Goal: Transaction & Acquisition: Purchase product/service

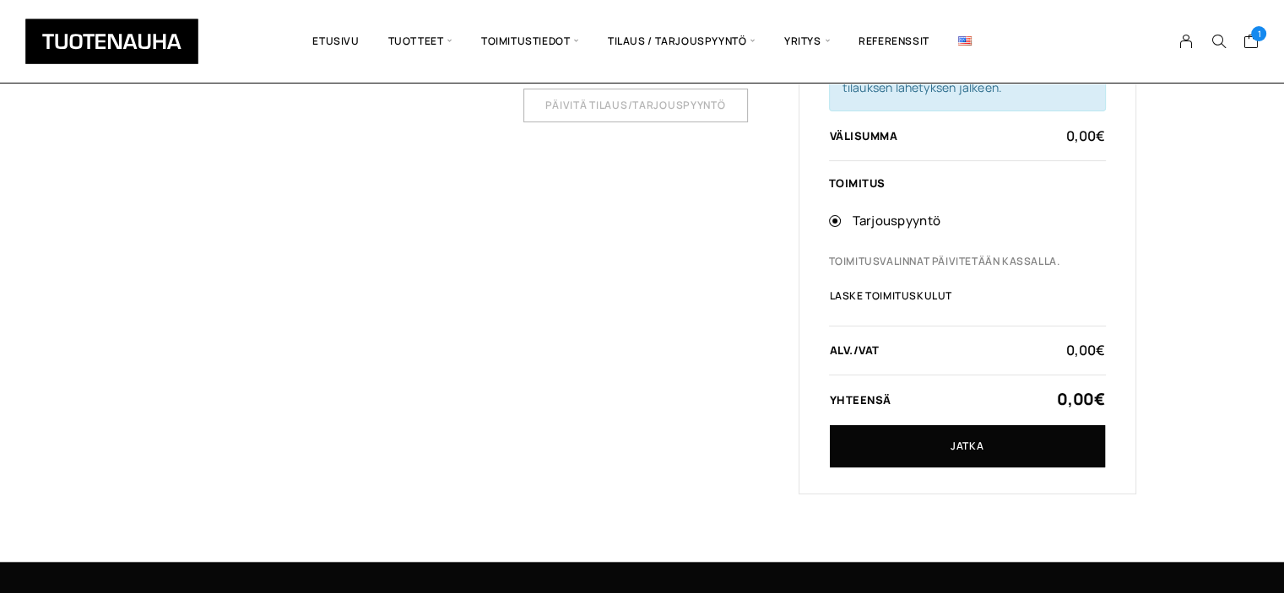
scroll to position [313, 0]
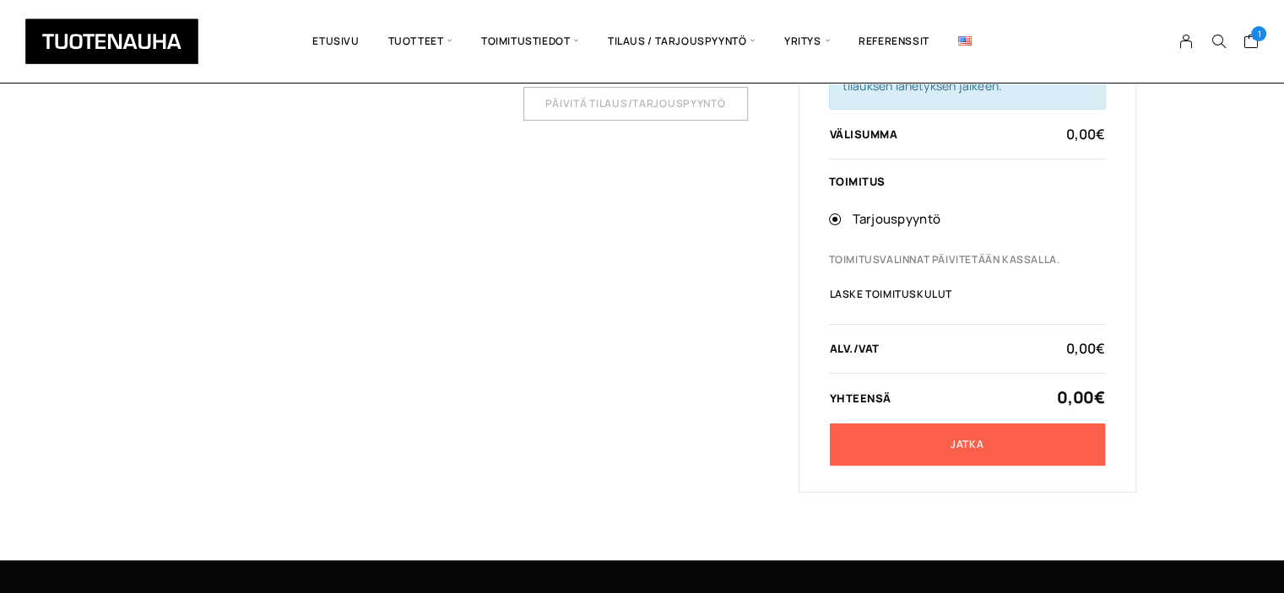
click at [962, 445] on link "Jatka" at bounding box center [967, 445] width 275 height 42
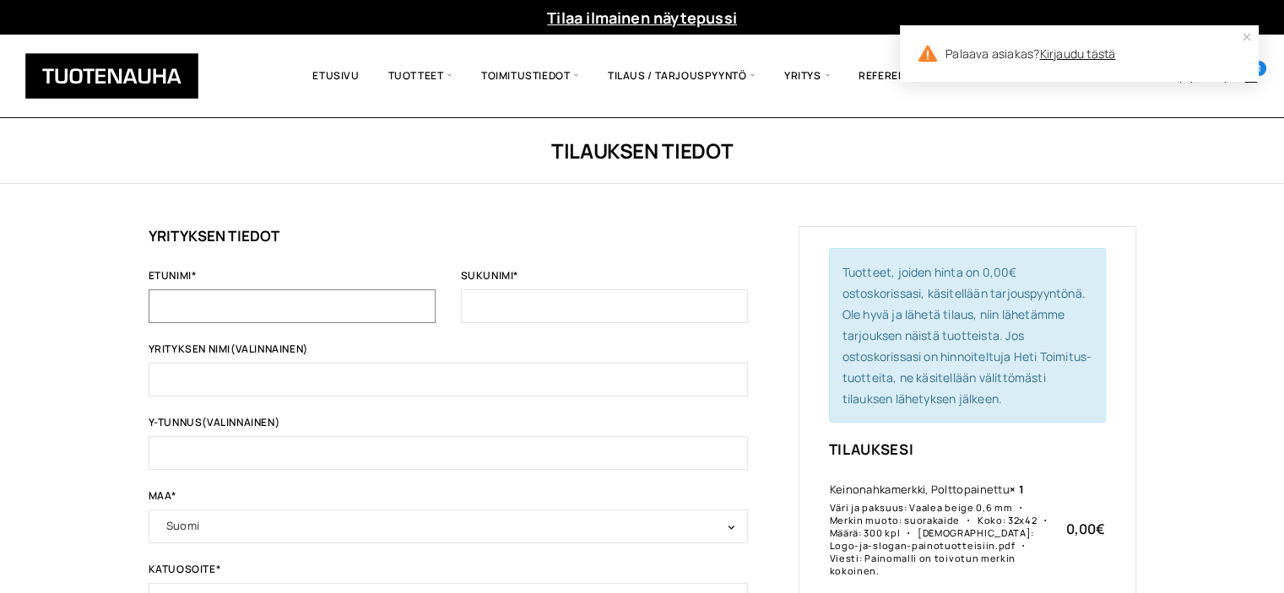
click at [203, 306] on input "Etunimi *" at bounding box center [292, 307] width 287 height 34
click at [1077, 53] on link "Kirjaudu tästä" at bounding box center [1077, 54] width 76 height 16
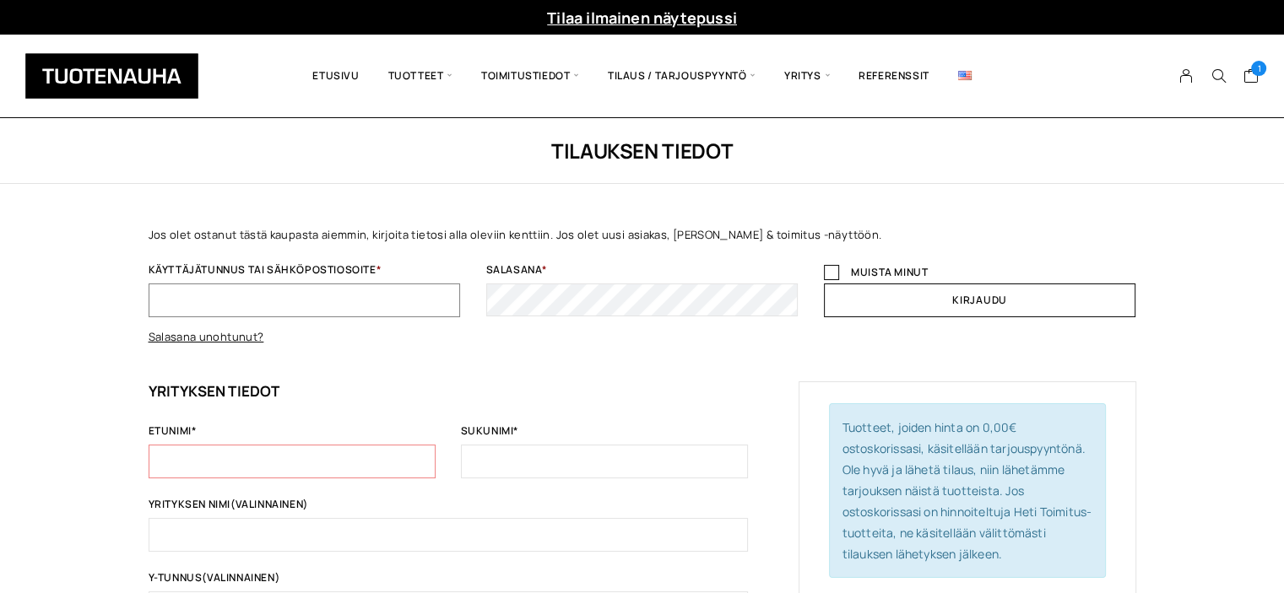
click at [175, 291] on input "Käyttäjätunnus tai sähköpostiosoite *" at bounding box center [305, 301] width 312 height 34
type input "[EMAIL_ADDRESS][DOMAIN_NAME]"
click at [234, 339] on link "Salasana unohtunut?" at bounding box center [207, 336] width 116 height 15
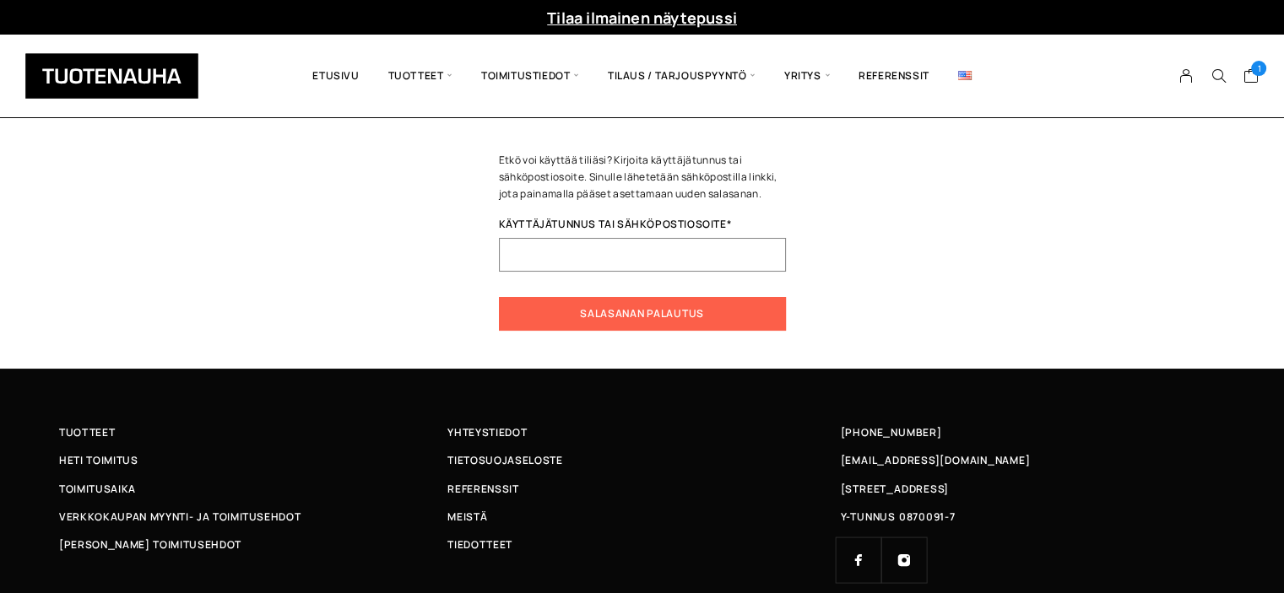
click at [576, 259] on input "Käyttäjätunnus tai sähköpostiosoite * Vaaditaan" at bounding box center [642, 255] width 287 height 34
type input "[EMAIL_ADDRESS][DOMAIN_NAME]"
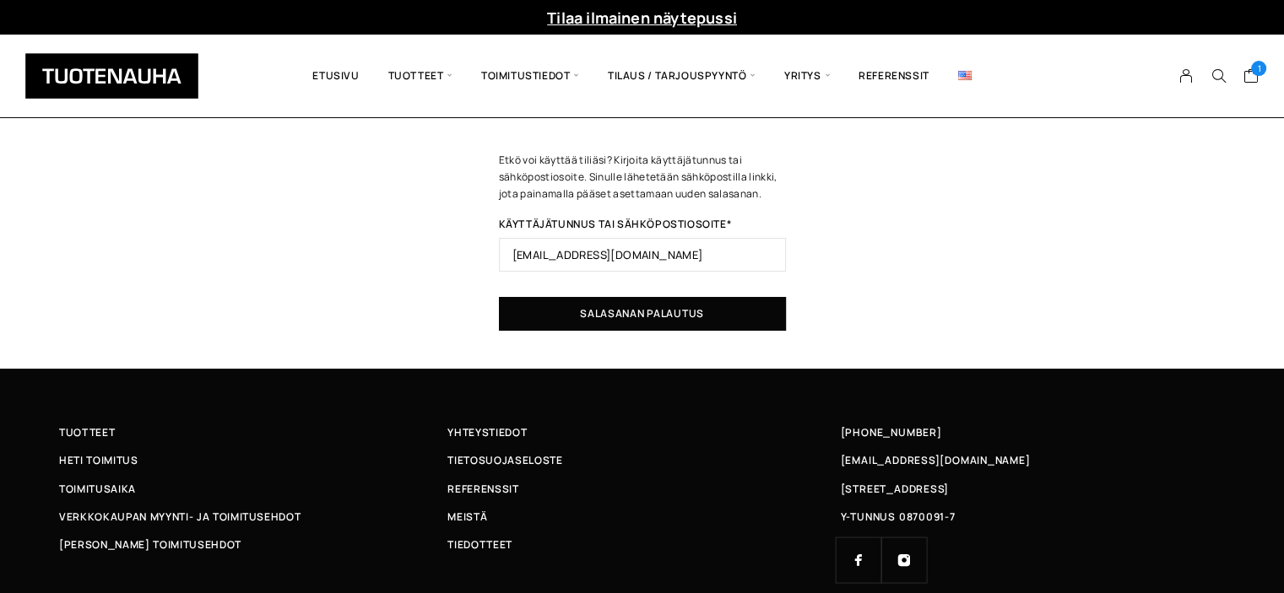
click at [635, 311] on button "Salasanan palautus" at bounding box center [642, 314] width 287 height 34
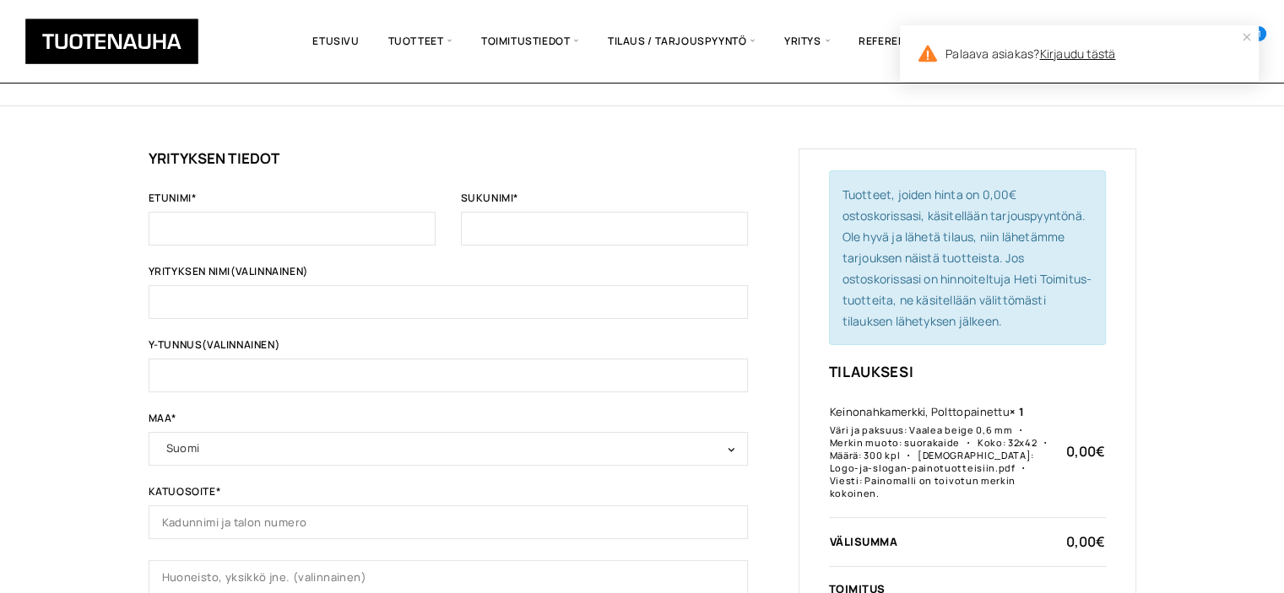
scroll to position [74, 0]
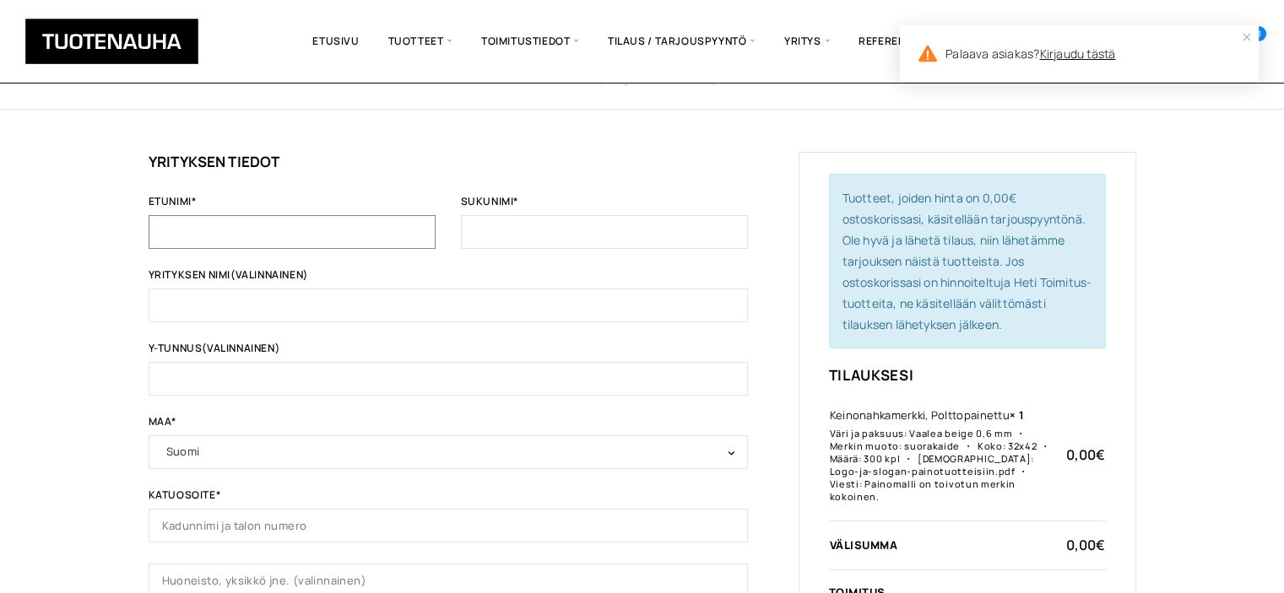
click at [206, 225] on input "Etunimi *" at bounding box center [292, 232] width 287 height 34
type input "[PERSON_NAME]"
type input "Nieminen"
type input "SF-Caravan ry"
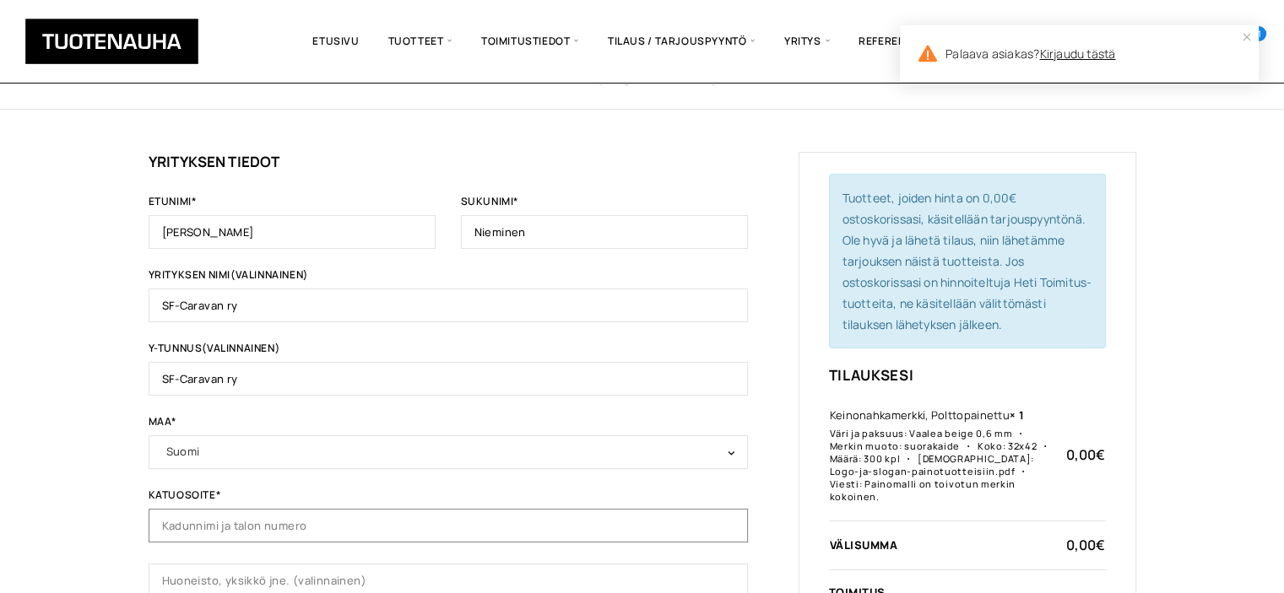
type input "Viipurintie 58"
type input "[GEOGRAPHIC_DATA]"
type input "13210"
type input "[PHONE_NUMBER]"
type input "[PERSON_NAME][EMAIL_ADDRESS][PERSON_NAME][DOMAIN_NAME]"
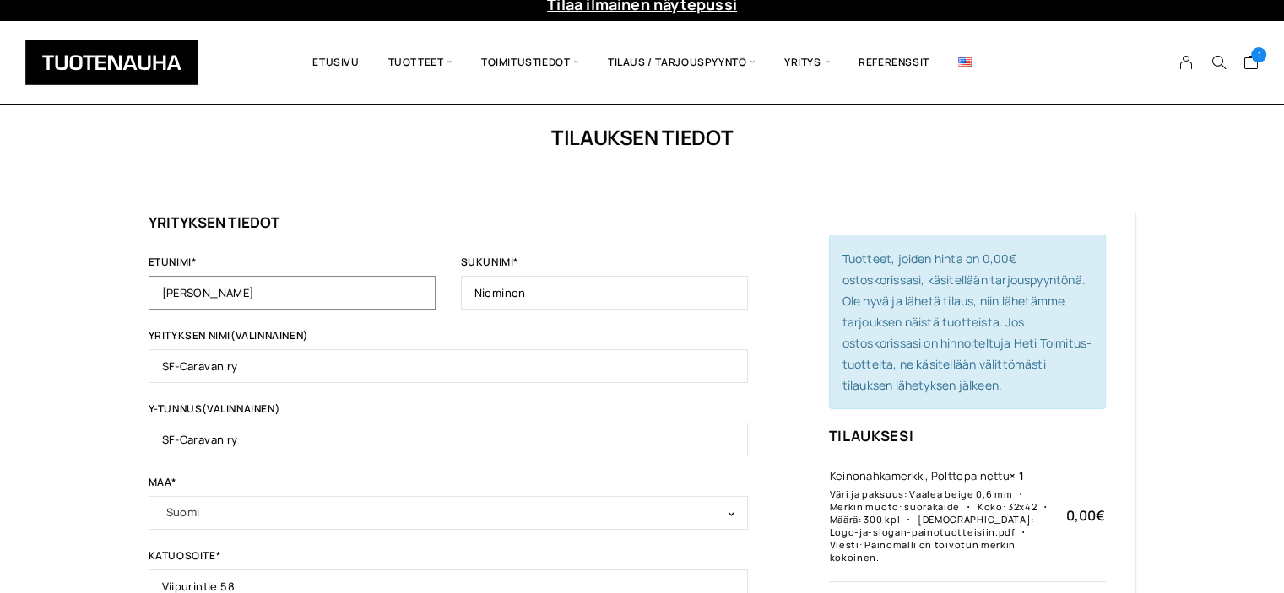
scroll to position [0, 0]
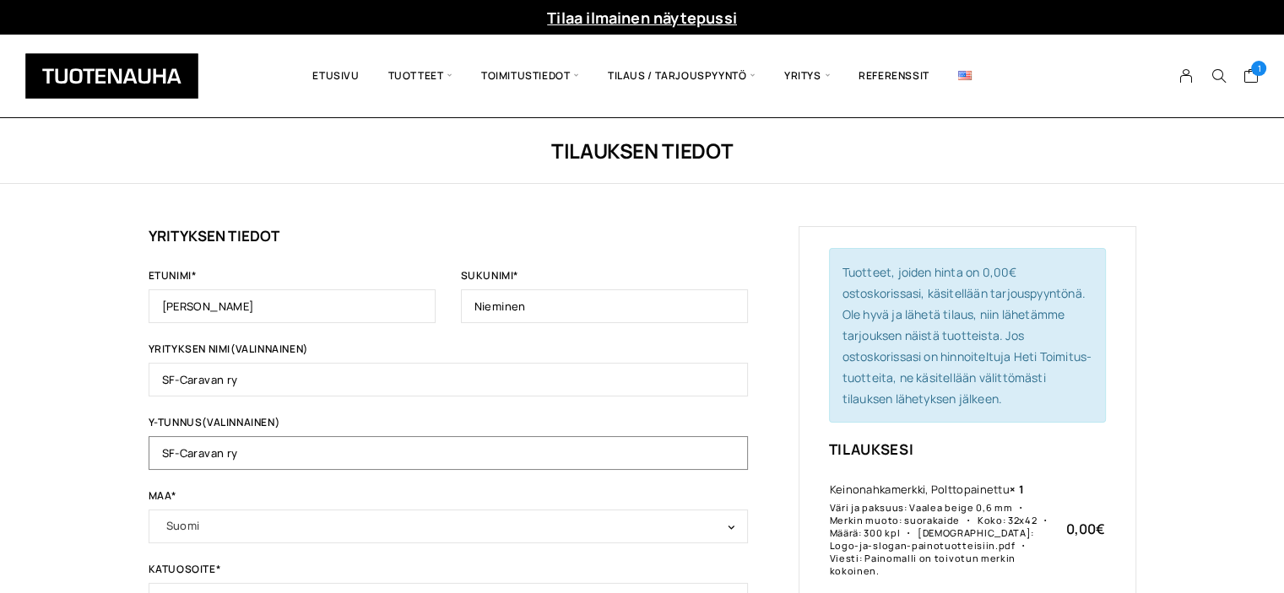
drag, startPoint x: 261, startPoint y: 452, endPoint x: 162, endPoint y: 452, distance: 98.8
click at [162, 452] on input "SF-Caravan ry" at bounding box center [448, 453] width 599 height 34
paste input "0786247-1"
type input "0786247-1"
drag, startPoint x: 252, startPoint y: 373, endPoint x: 146, endPoint y: 384, distance: 106.9
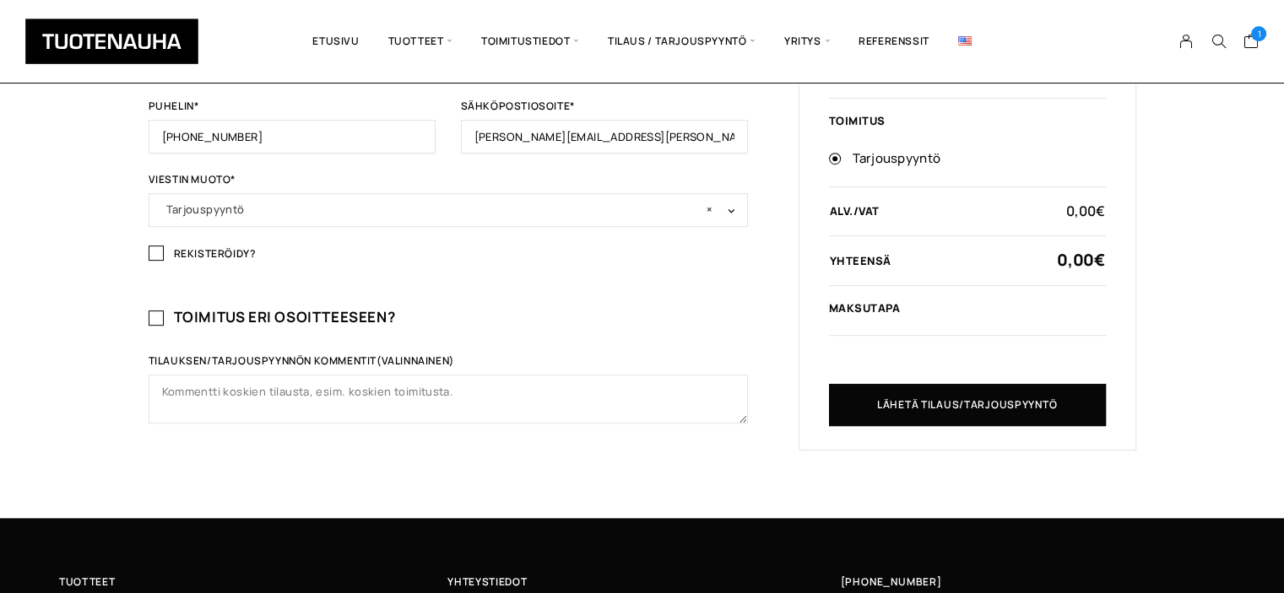
scroll to position [745, 0]
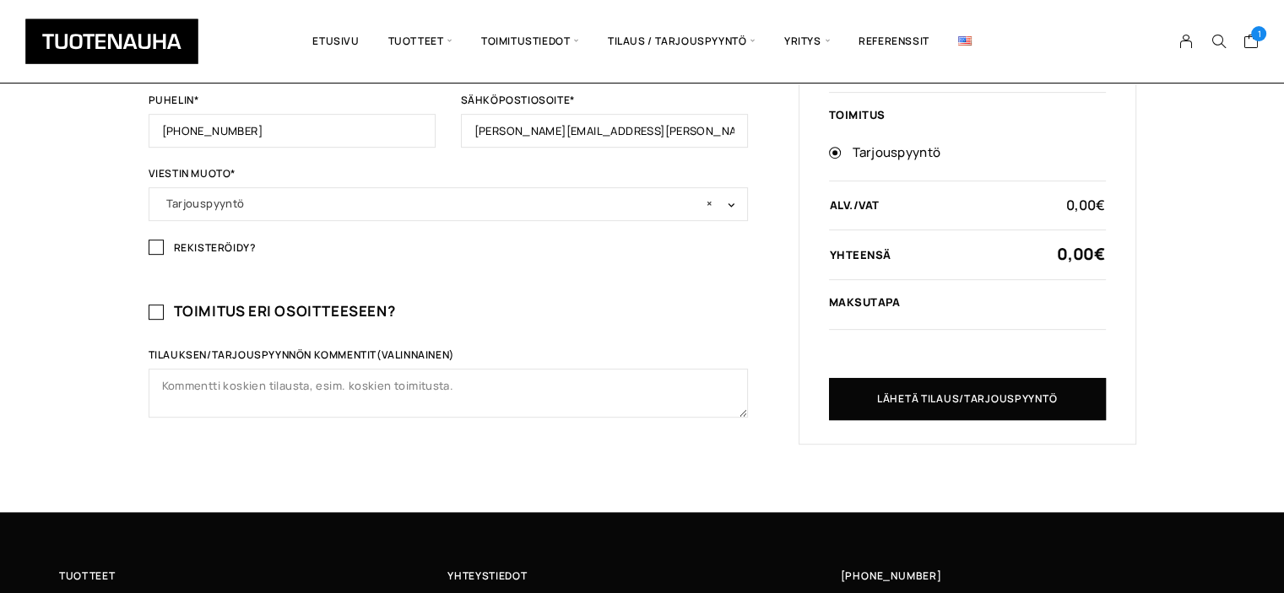
type input "Suomen Caravan Media oy"
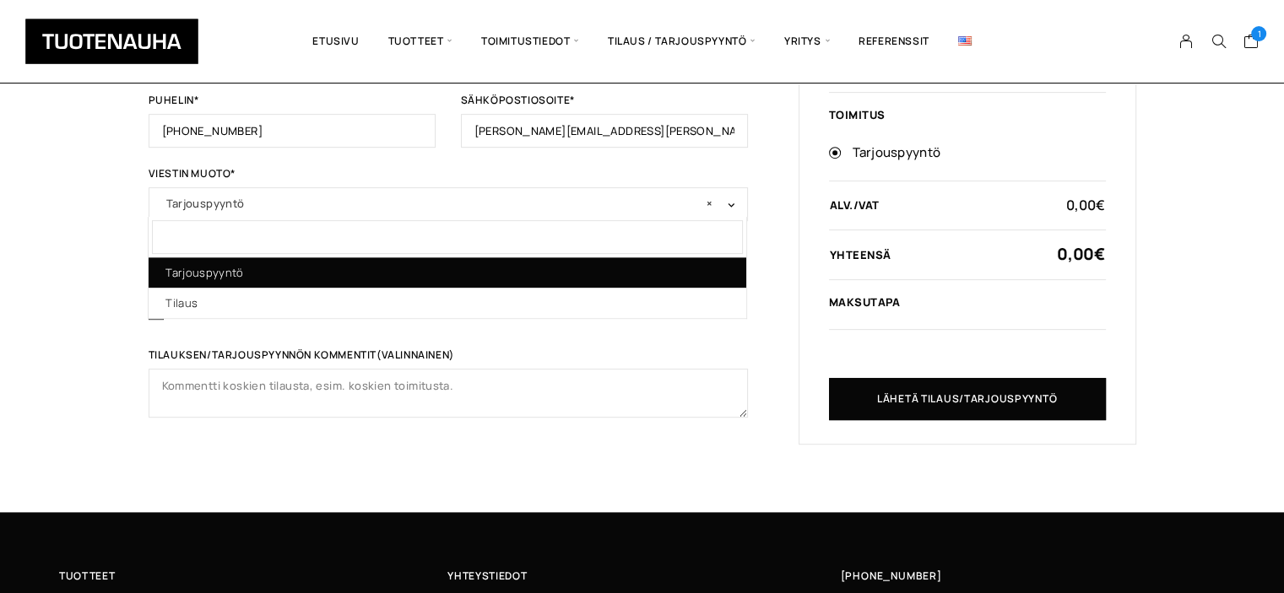
click at [728, 203] on b at bounding box center [728, 203] width 0 height 0
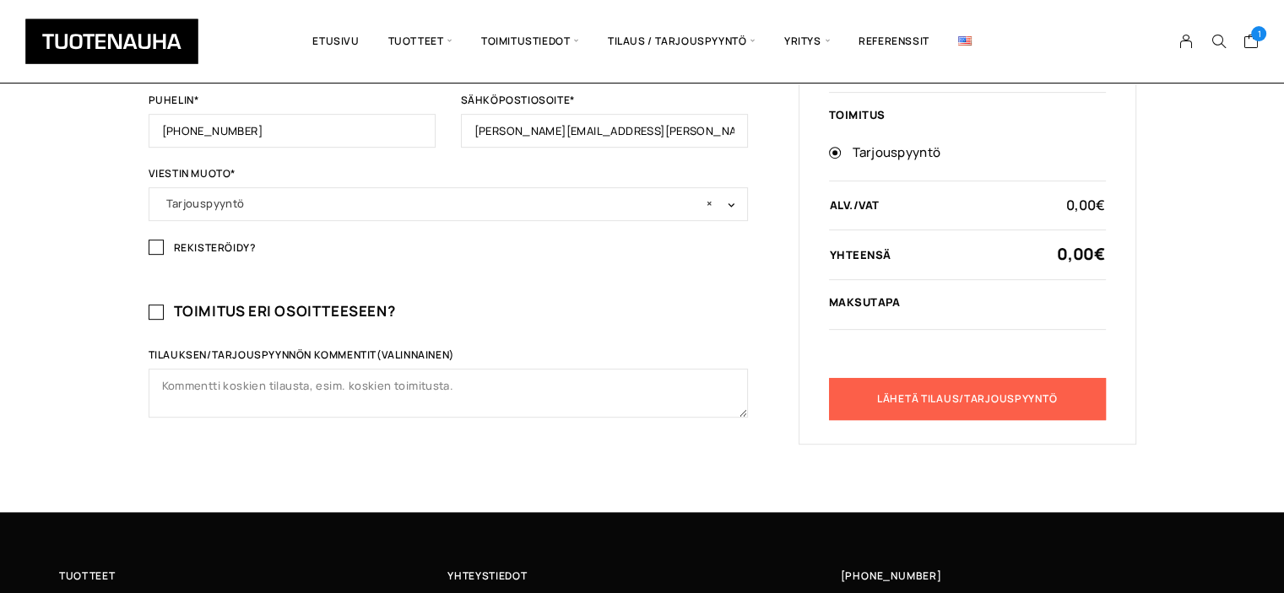
click at [935, 399] on button "Lähetä tilaus/tarjouspyyntö" at bounding box center [967, 399] width 277 height 42
